Goal: Information Seeking & Learning: Understand process/instructions

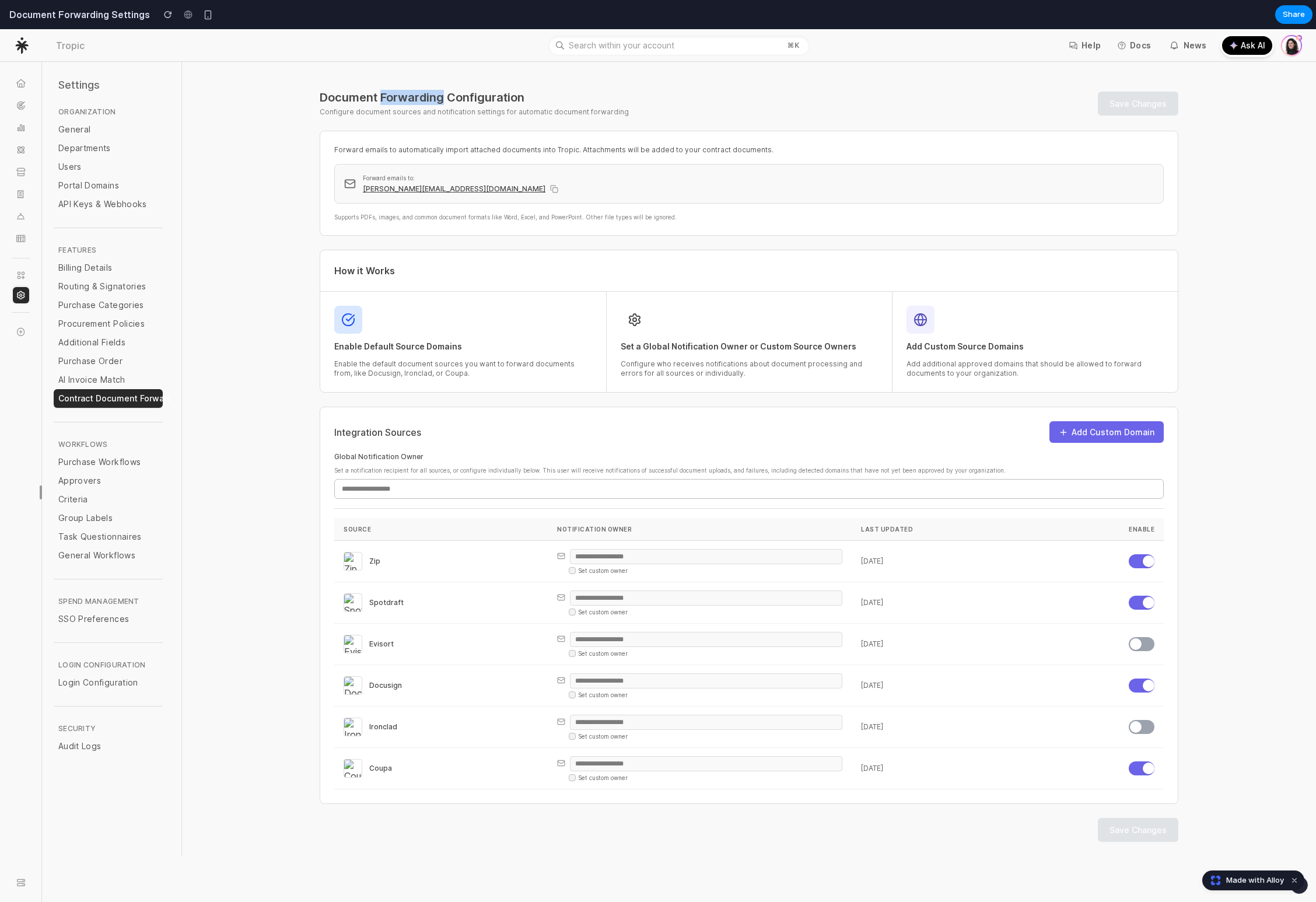
click at [389, 98] on h1 "Document Forwarding Configuration" at bounding box center [475, 97] width 309 height 15
click at [90, 369] on link "Purchase Order" at bounding box center [108, 361] width 109 height 19
click at [90, 378] on div "AI Invoice Match" at bounding box center [108, 380] width 100 height 12
click at [96, 381] on div "AI Invoice Match" at bounding box center [108, 380] width 100 height 12
click at [371, 352] on div "Enable Default Source Domains Enable the default document sources you want to f…" at bounding box center [463, 342] width 258 height 72
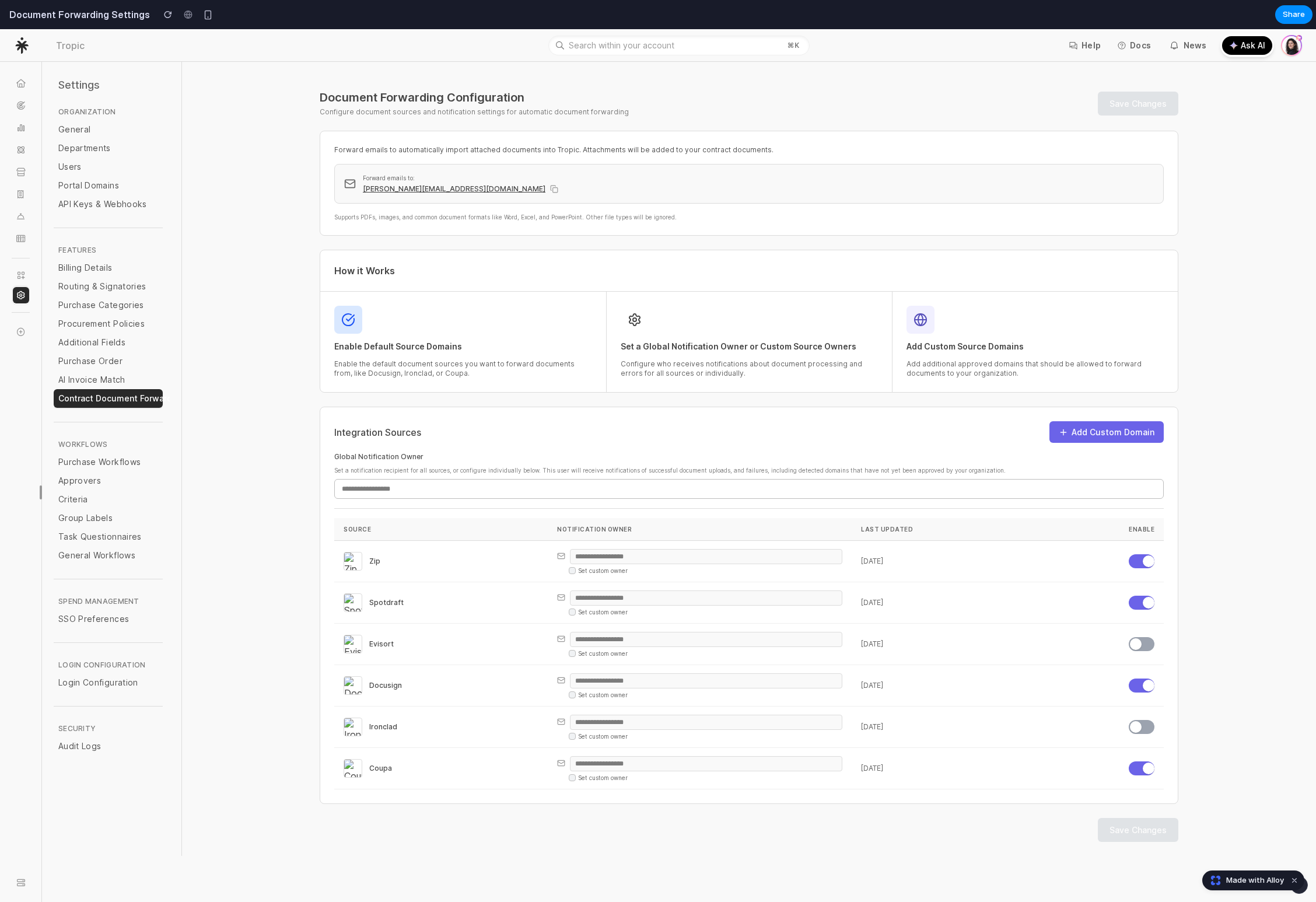
click at [363, 344] on h3 "Enable Default Source Domains" at bounding box center [463, 347] width 258 height 12
copy h3 "Enable Default Source Domains"
click at [411, 365] on p "Enable the default document sources you want to forward documents from, like Do…" at bounding box center [463, 369] width 258 height 19
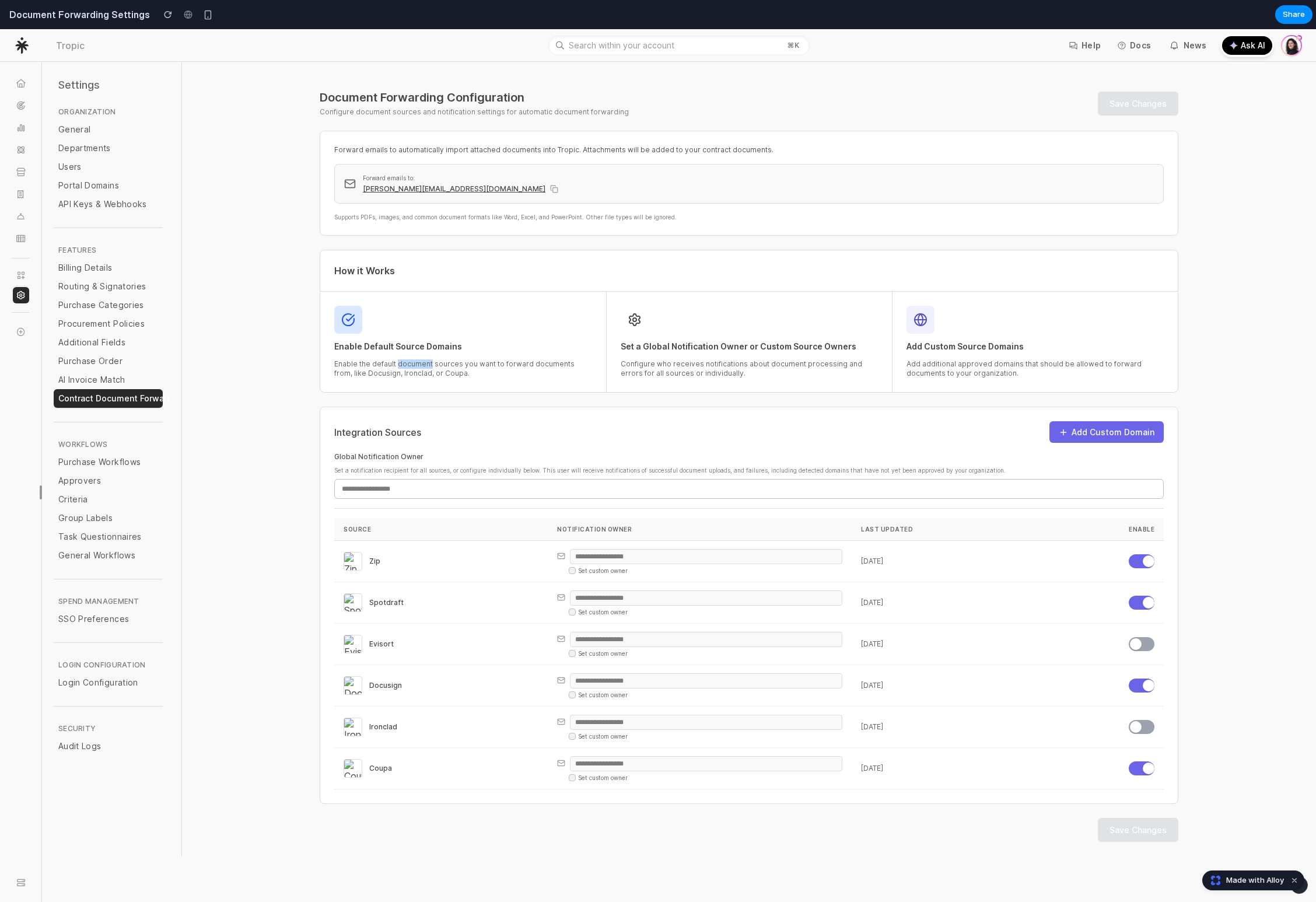
click at [411, 365] on p "Enable the default document sources you want to forward documents from, like Do…" at bounding box center [463, 369] width 258 height 19
copy div "Enable the default document sources you want to forward documents from, like Do…"
click at [648, 350] on h3 "Set a Global Notification Owner or Custom Source Owners" at bounding box center [749, 347] width 257 height 12
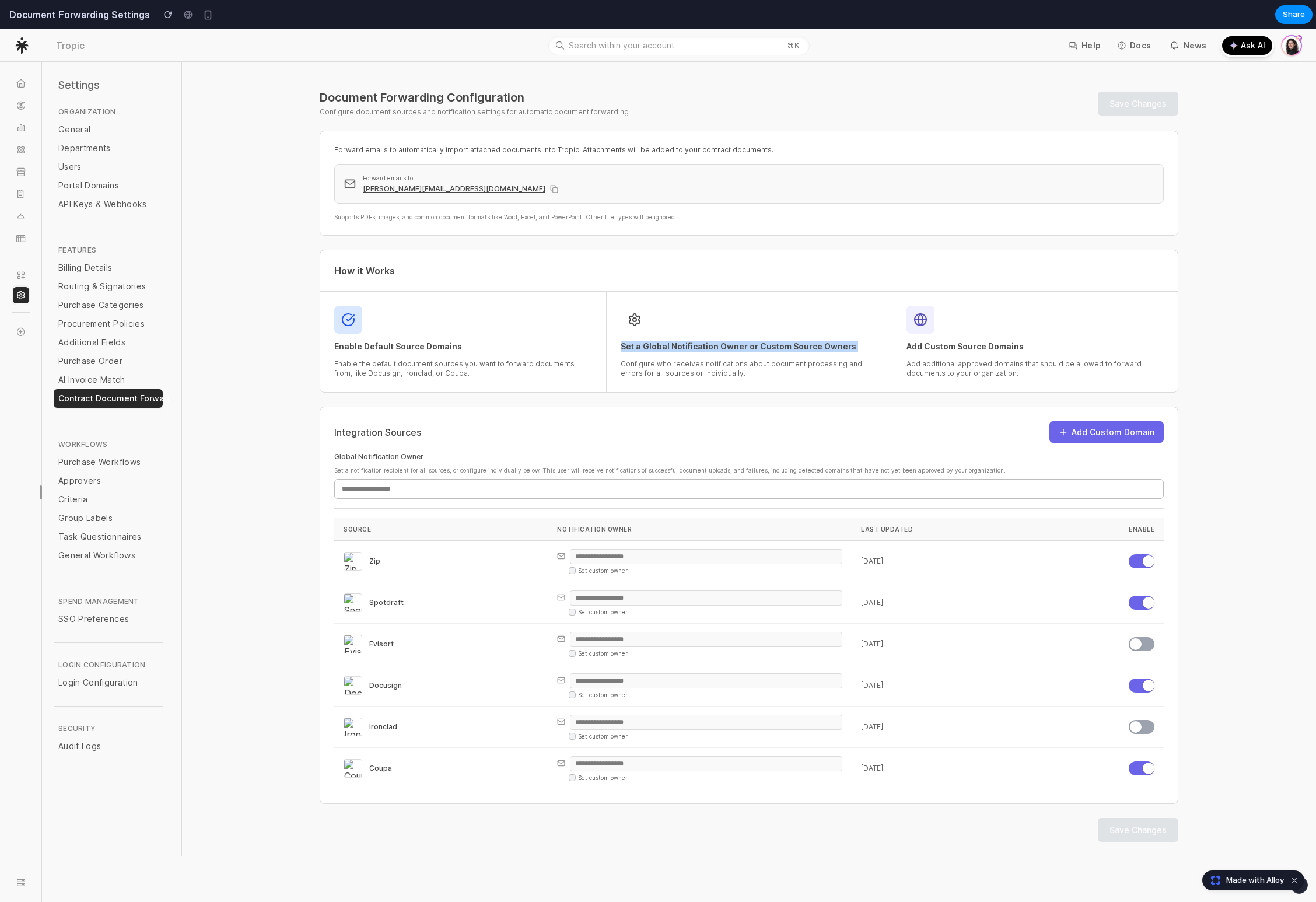
click at [648, 350] on h3 "Set a Global Notification Owner or Custom Source Owners" at bounding box center [749, 347] width 257 height 12
copy h3 "Set a Global Notification Owner or Custom Source Owners"
click at [675, 365] on p "Configure who receives notifications about document processing and errors for a…" at bounding box center [749, 369] width 257 height 19
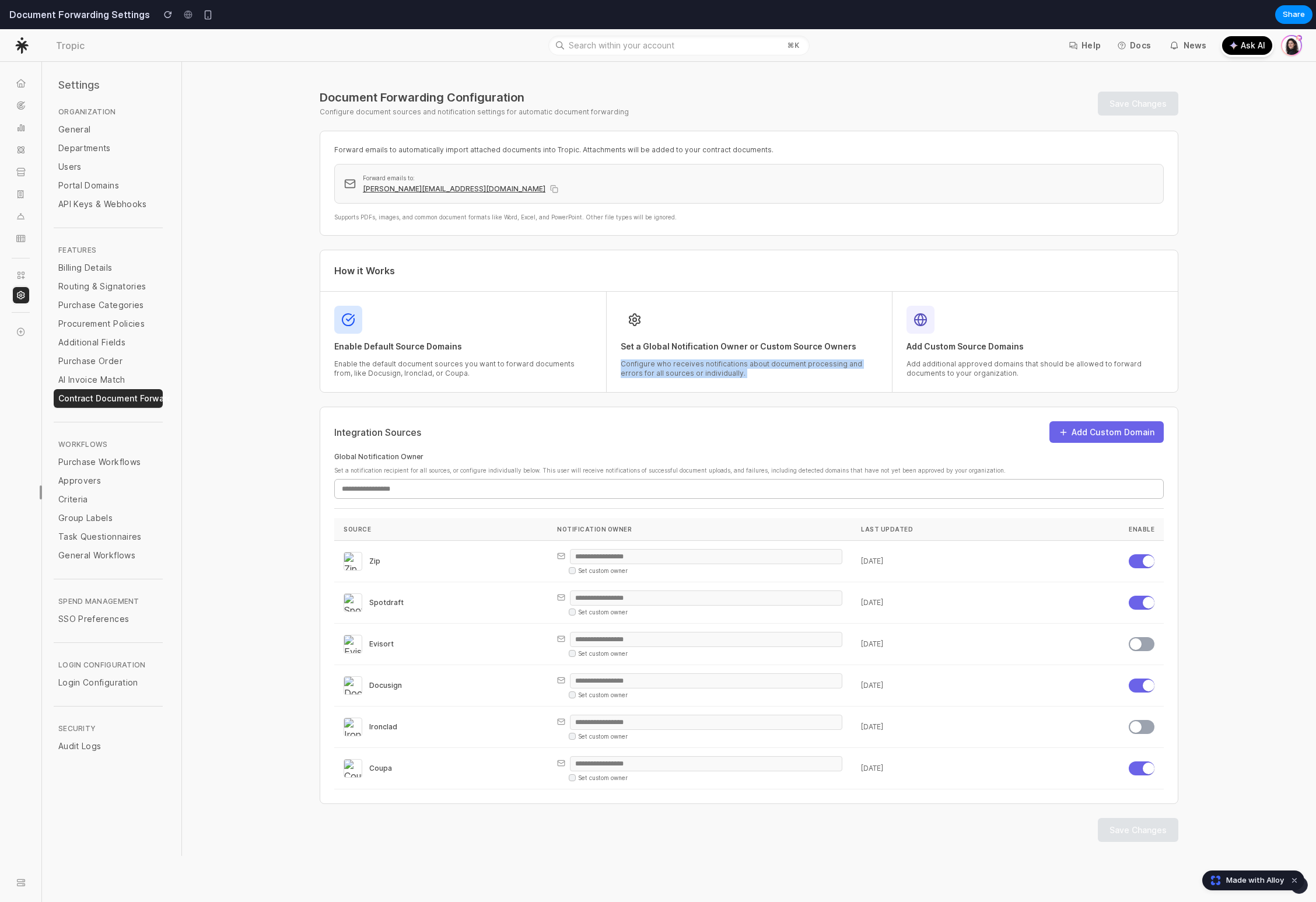
copy div "Configure who receives notifications about document processing and errors for a…"
click at [953, 347] on h3 "Add Custom Source Domains" at bounding box center [1035, 347] width 257 height 12
copy h3 "Add Custom Source Domains"
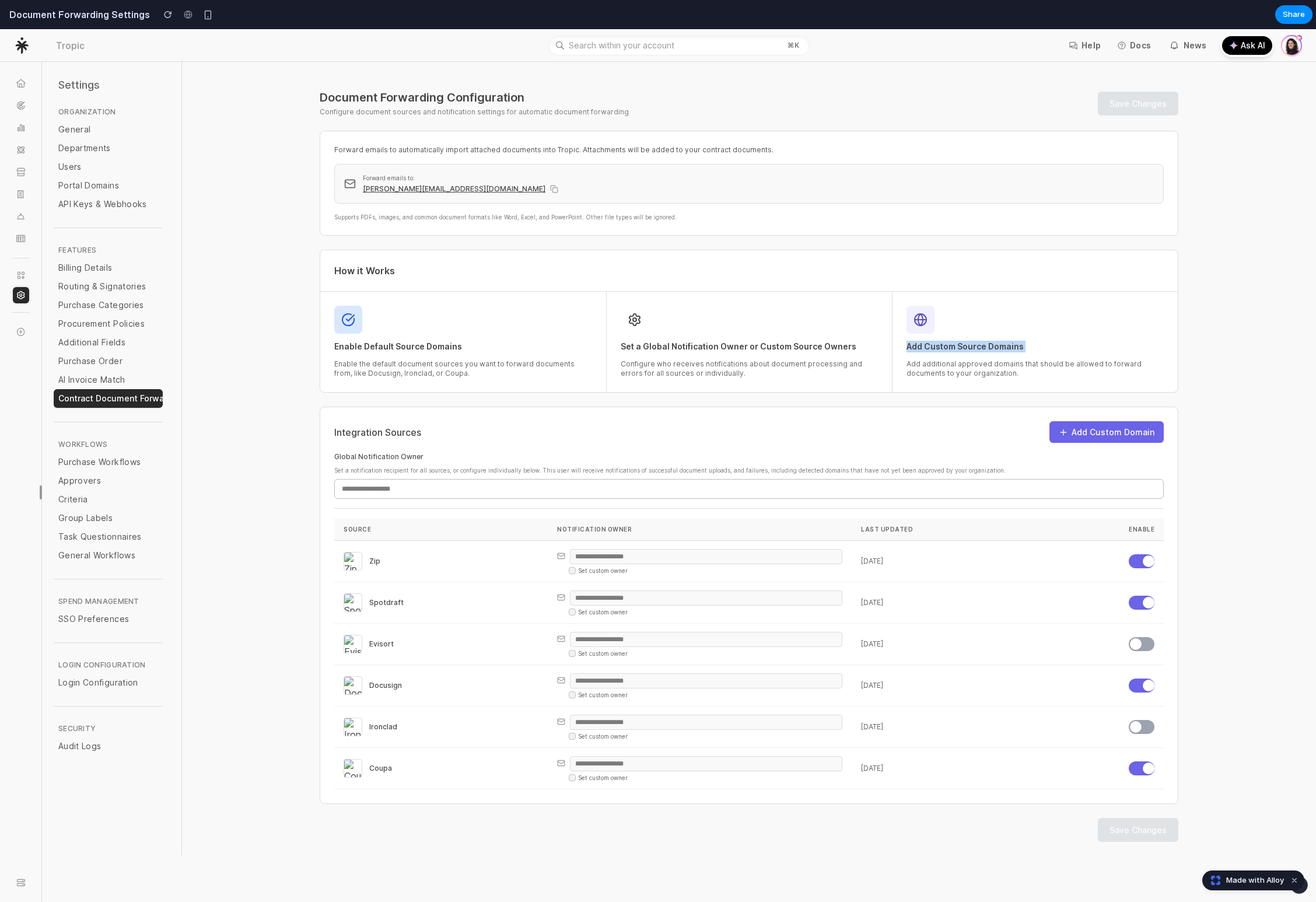
click at [940, 335] on div "Add Custom Source Domains Add additional approved domains that should be allowe…" at bounding box center [1035, 342] width 257 height 72
click at [941, 370] on p "Add additional approved domains that should be allowed to forward documents to …" at bounding box center [1035, 369] width 257 height 19
copy p "Add additional approved domains that should be allowed to forward documents to …"
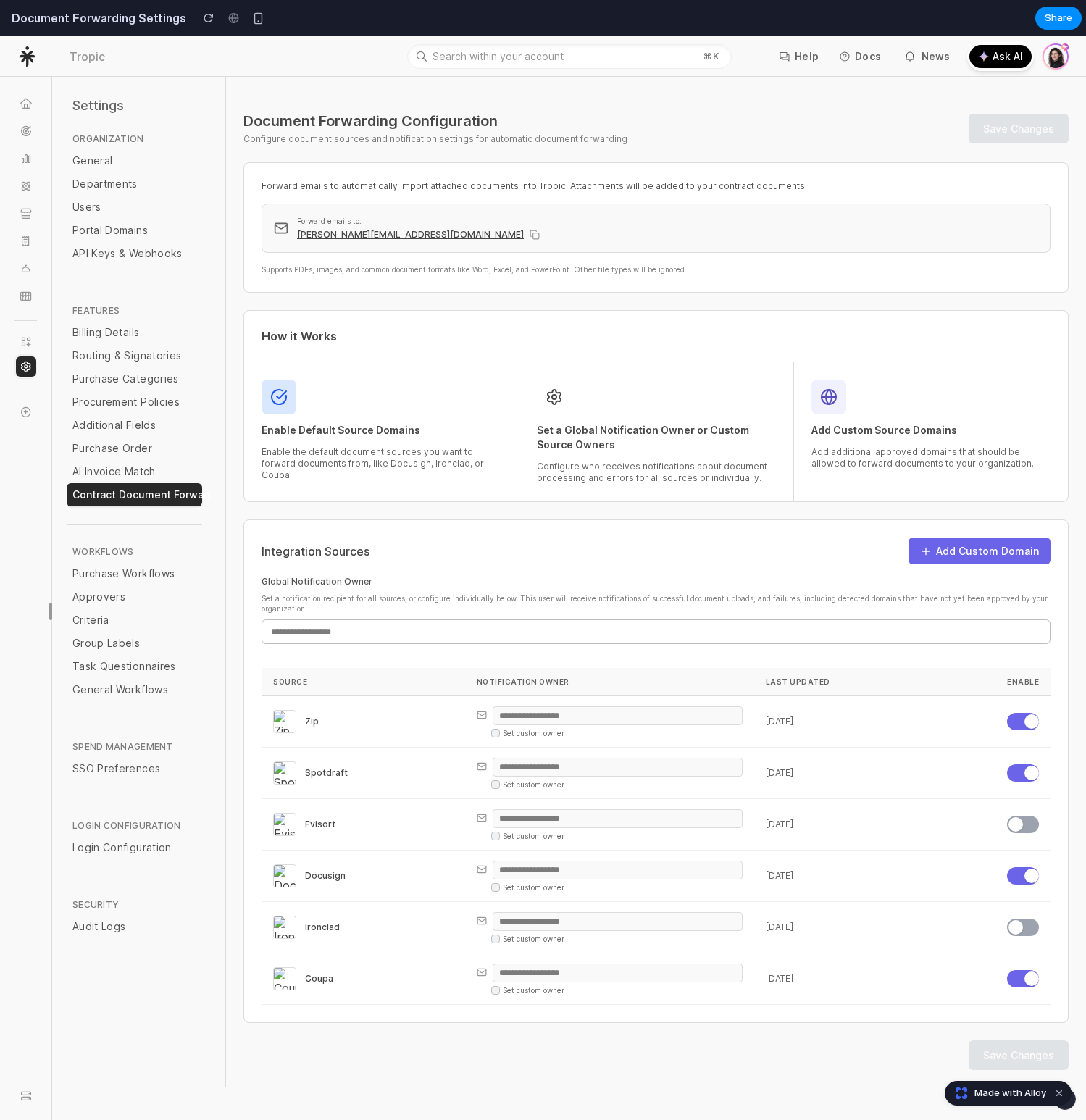
click at [725, 457] on div "Set a Global Notification Owner or Custom Source Owners Configure who receives …" at bounding box center [656, 431] width 239 height 104
click at [574, 228] on div "Forward emails to: sheri-test-org@contract.sandbox-docs.tropicapp.io" at bounding box center [667, 228] width 741 height 24
click at [479, 180] on p "Forward emails to automatically import attached documents into Tropic. Attachme…" at bounding box center [656, 186] width 789 height 12
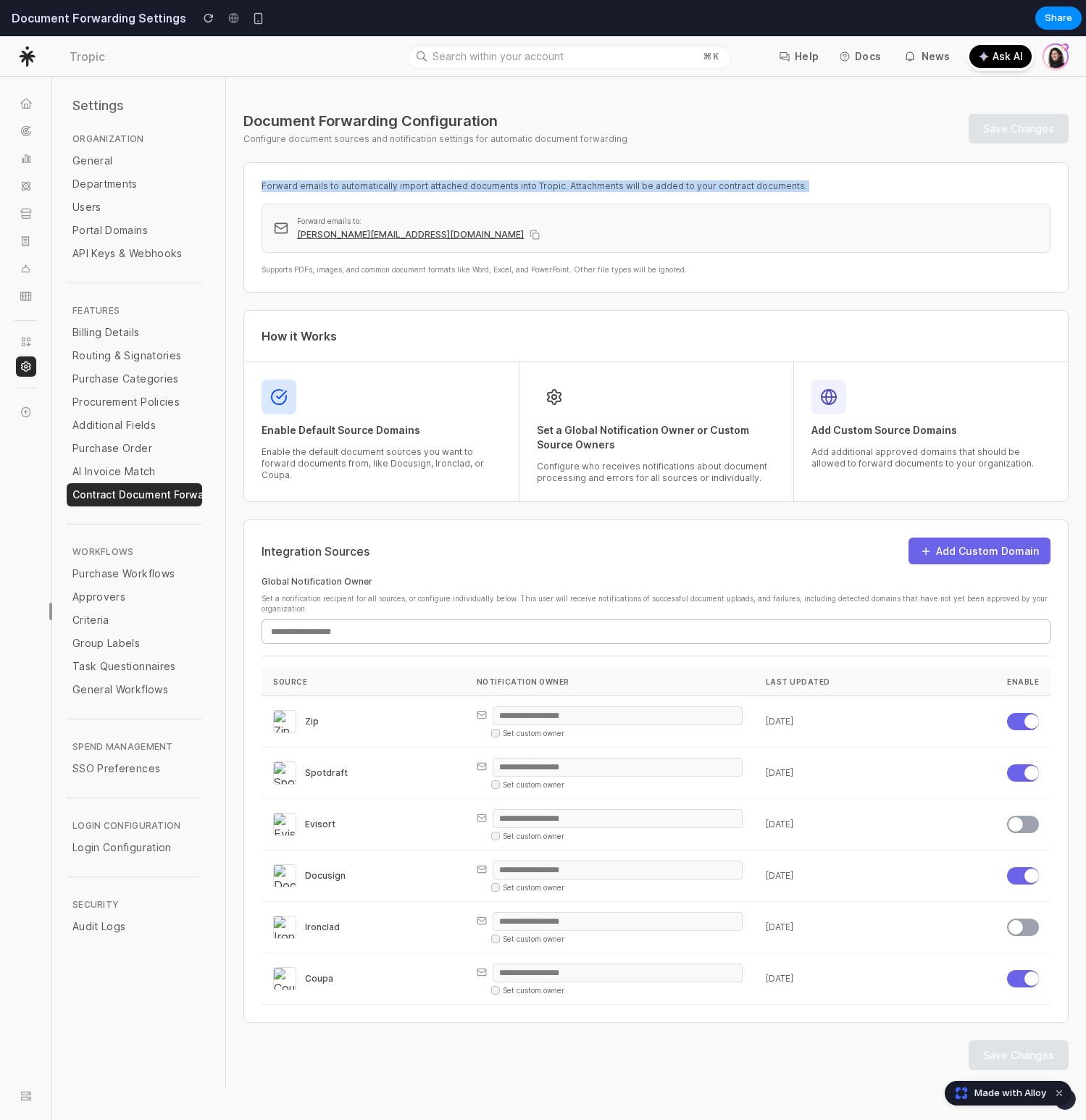
copy div "Forward emails to automatically import attached documents into Tropic. Attachme…"
click at [30, 105] on icon at bounding box center [26, 103] width 12 height 10
click at [366, 119] on h1 "Document Forwarding Configuration" at bounding box center [435, 120] width 384 height 19
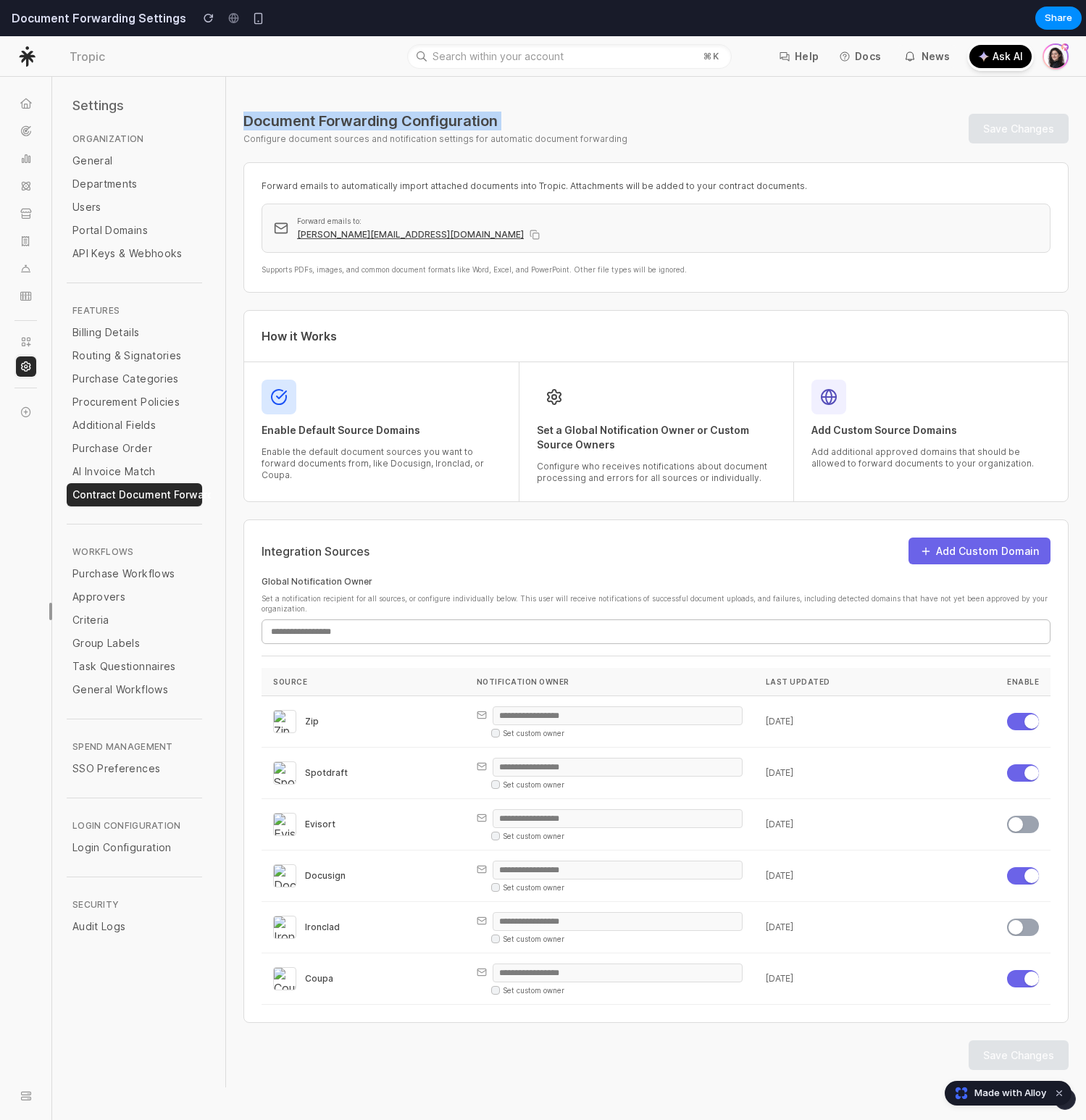
click at [366, 119] on h1 "Document Forwarding Configuration" at bounding box center [435, 120] width 384 height 19
copy h1 "Document Forwarding Configuration"
